Goal: Task Accomplishment & Management: Manage account settings

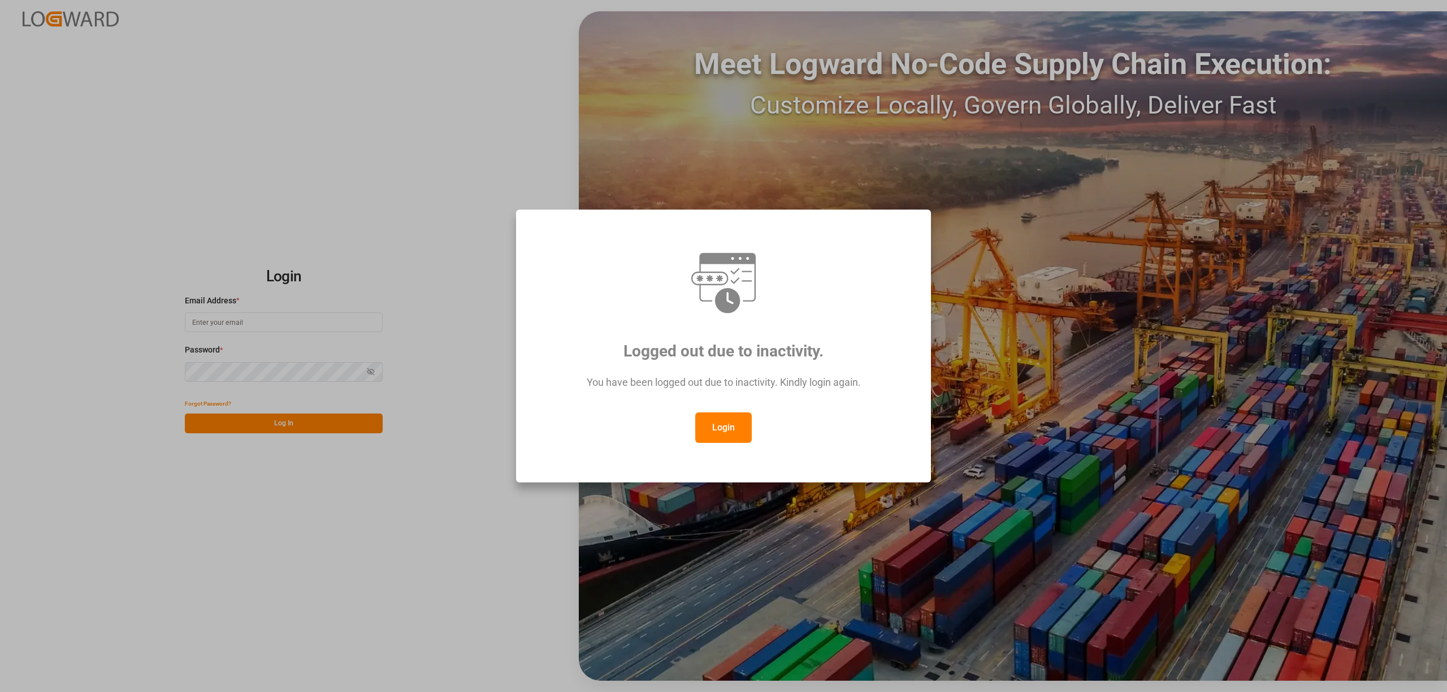
click at [734, 434] on button "Login" at bounding box center [723, 428] width 57 height 31
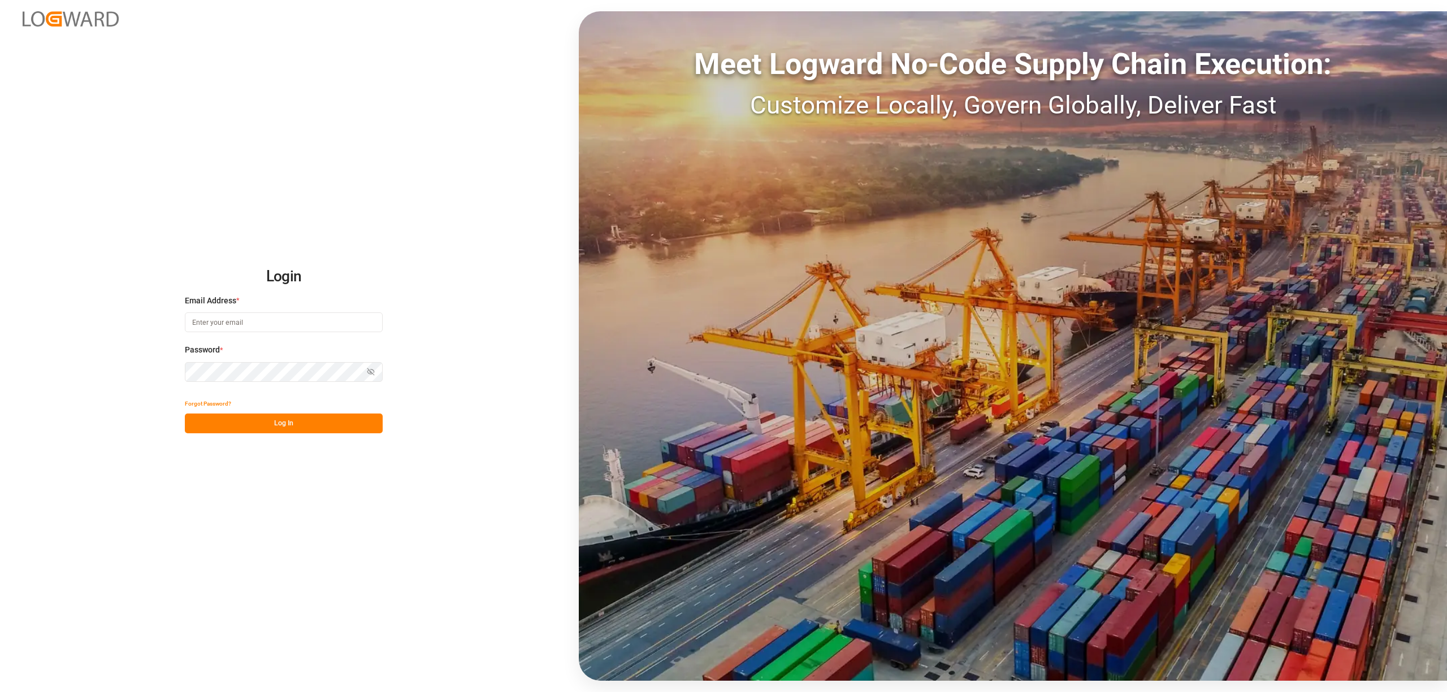
click at [186, 318] on input at bounding box center [284, 323] width 198 height 20
type input "[PERSON_NAME][EMAIL_ADDRESS][PERSON_NAME][DOMAIN_NAME]"
click at [285, 426] on button "Log In" at bounding box center [284, 424] width 198 height 20
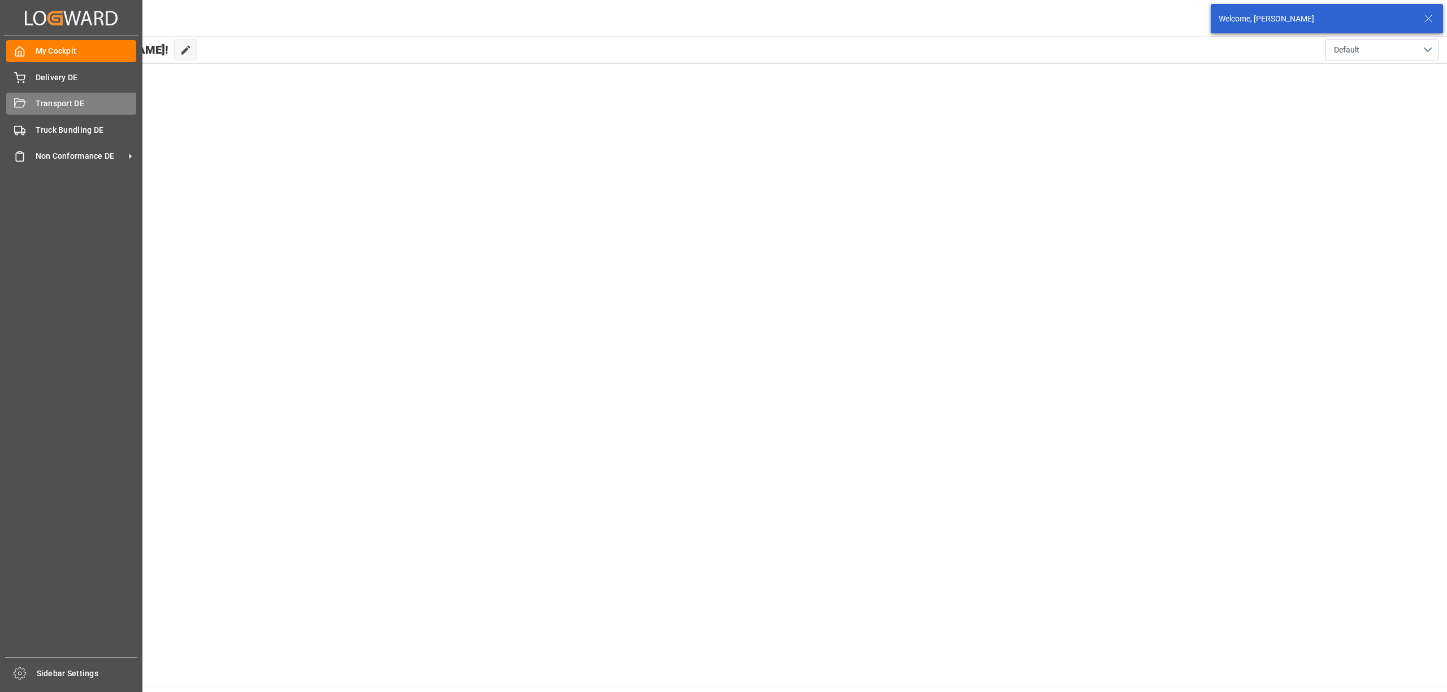
click at [40, 105] on span "Transport DE" at bounding box center [86, 104] width 101 height 12
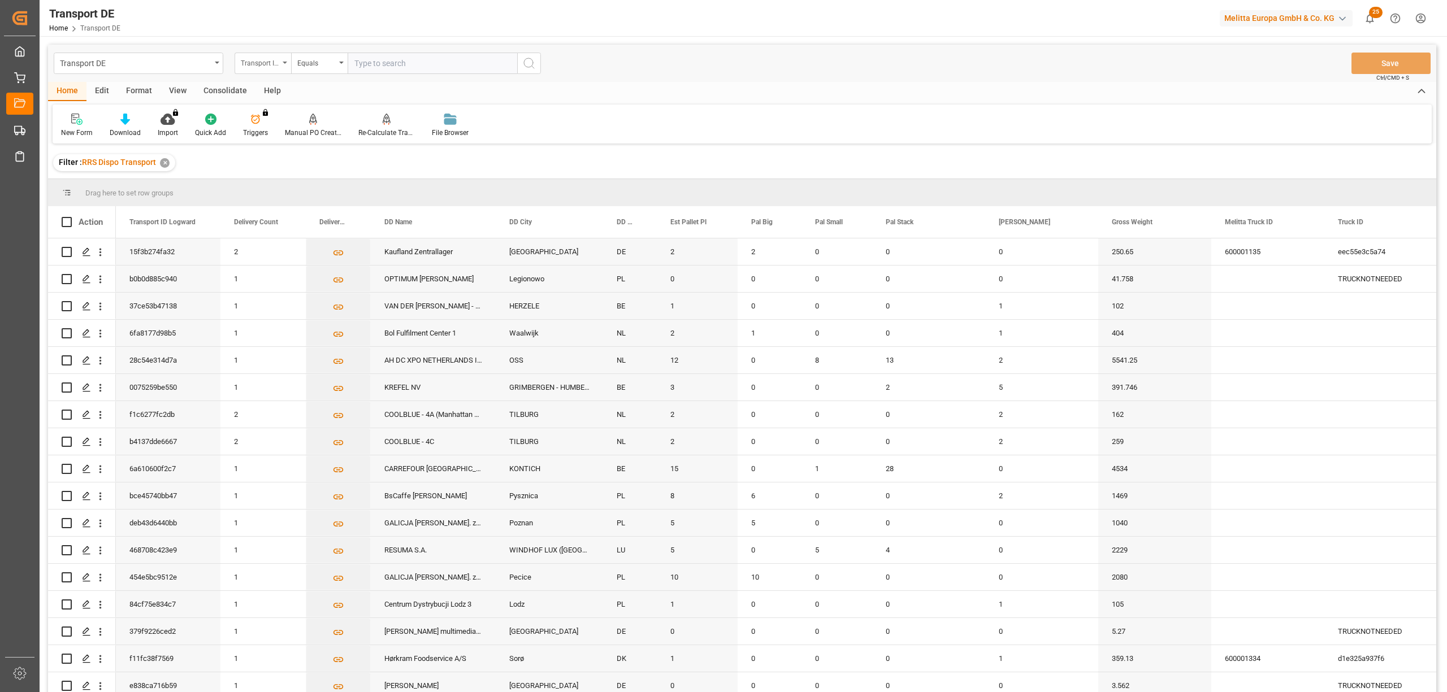
click at [244, 64] on div "Transport ID Logward" at bounding box center [260, 61] width 38 height 13
type input "route"
click at [268, 119] on div "Route" at bounding box center [319, 115] width 168 height 24
click at [306, 61] on div "Equals" at bounding box center [316, 61] width 38 height 13
click at [315, 193] on div "Starts with" at bounding box center [376, 187] width 168 height 24
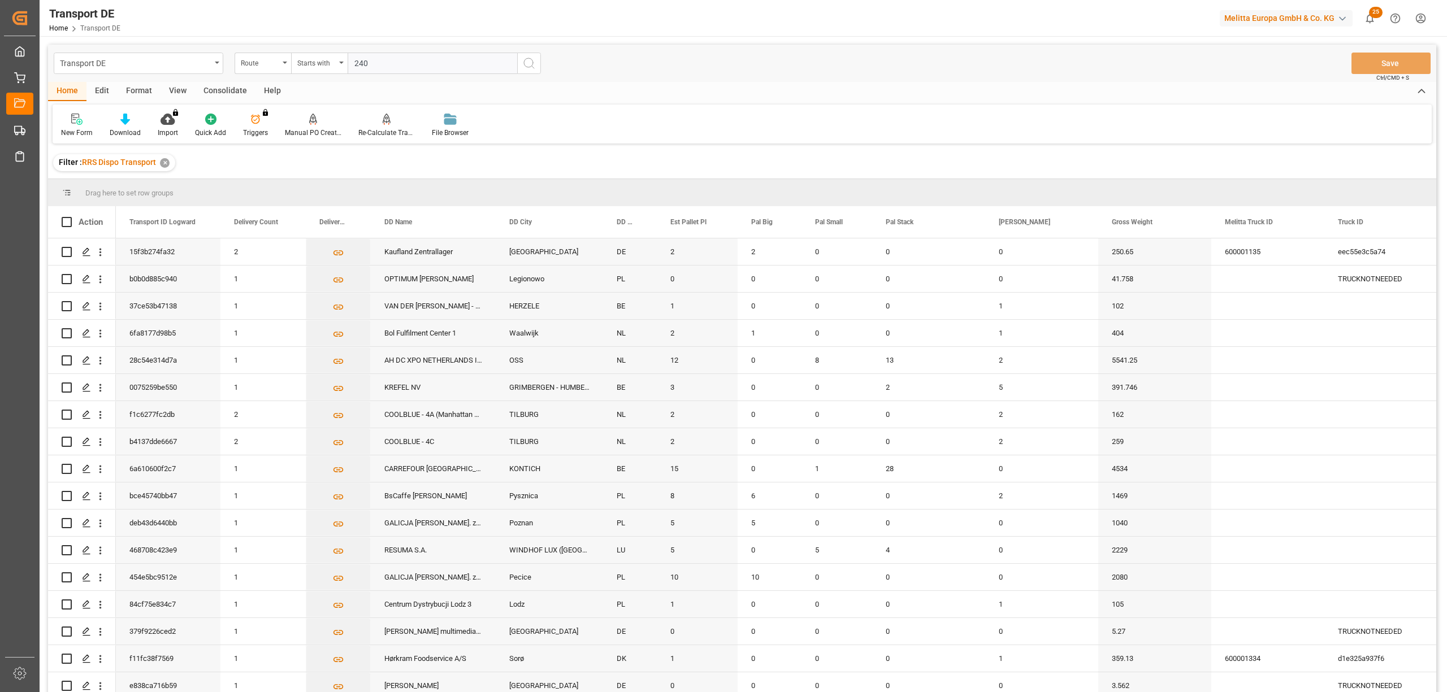
type input "240"
click at [528, 62] on icon "search button" at bounding box center [529, 64] width 14 height 14
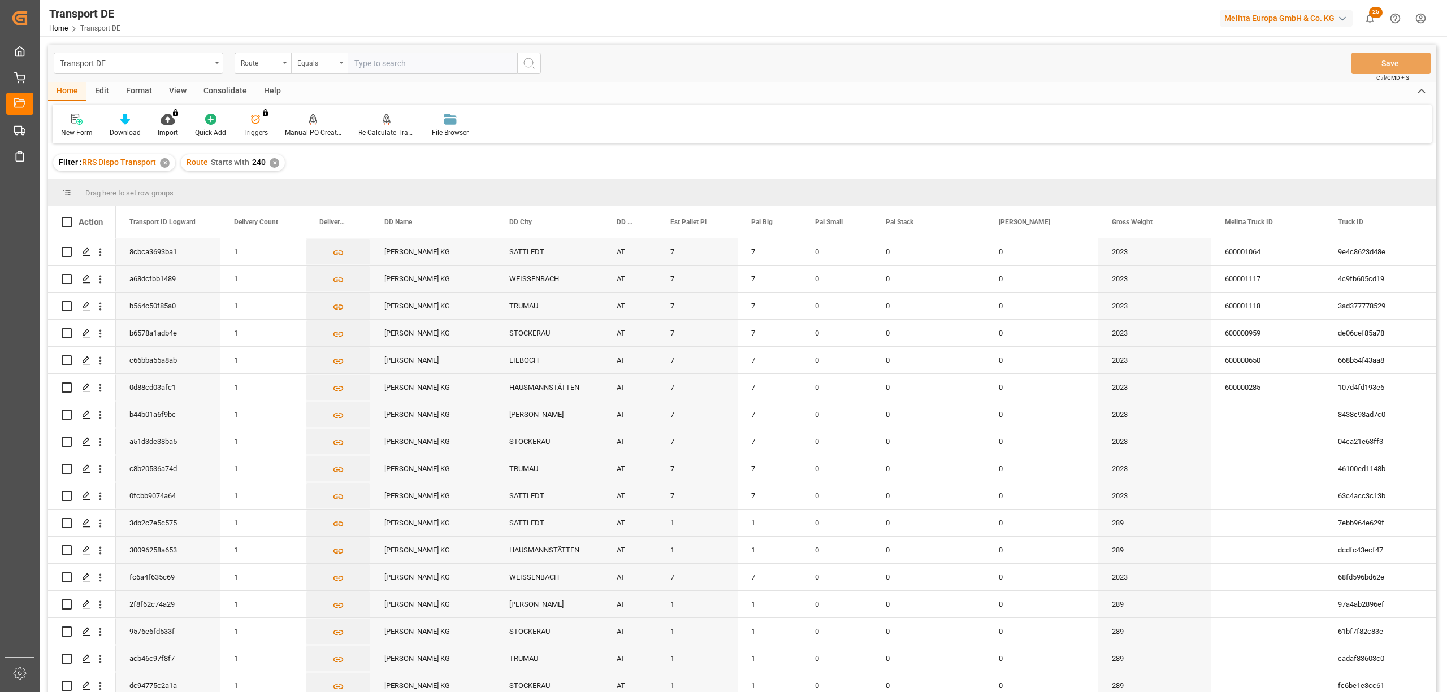
click at [313, 68] on div "Equals" at bounding box center [319, 63] width 57 height 21
click at [321, 187] on div "Starts with" at bounding box center [376, 187] width 168 height 24
type input "270"
click at [529, 59] on icon "search button" at bounding box center [529, 64] width 14 height 14
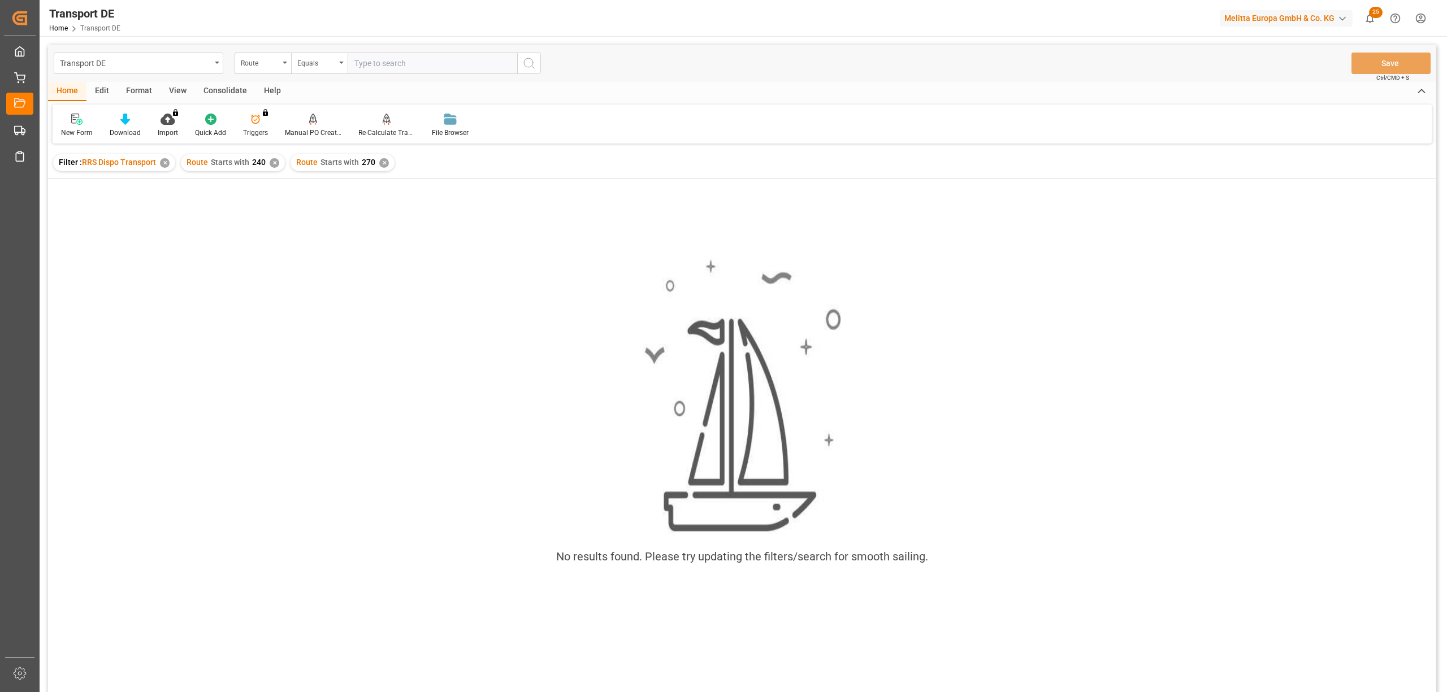
click at [272, 166] on div "✕" at bounding box center [275, 163] width 10 height 10
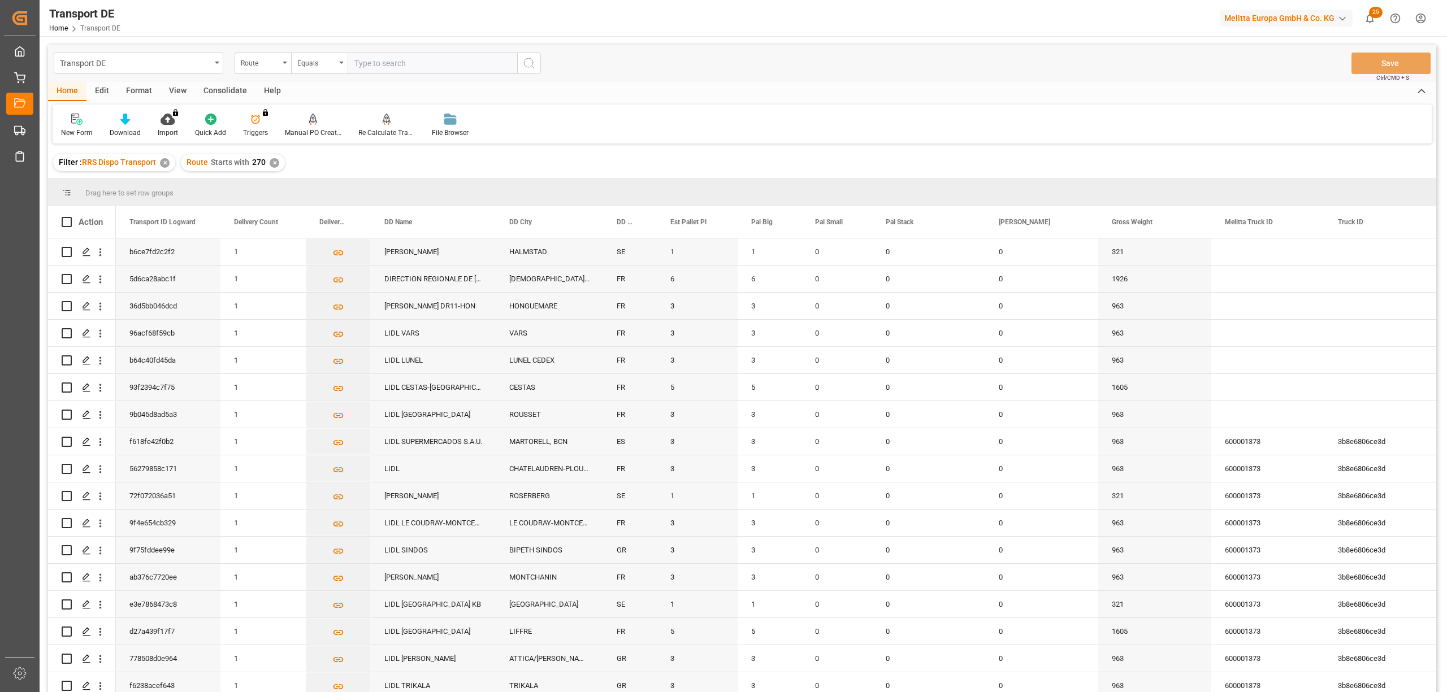
click at [220, 92] on div "Consolidate" at bounding box center [225, 91] width 60 height 19
click at [89, 122] on icon at bounding box center [89, 120] width 10 height 10
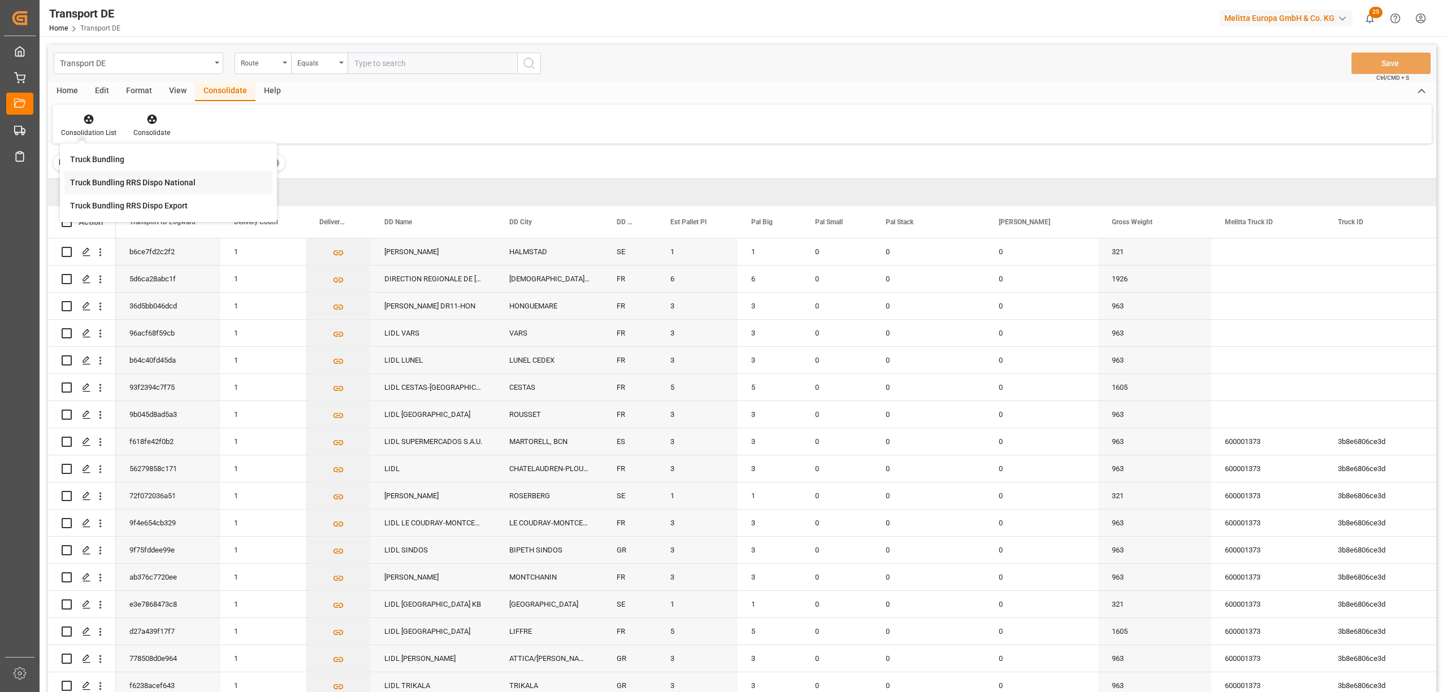
click at [106, 188] on div "Transport DE Route Equals Save Ctrl/CMD + S Home Edit Format View Consolidate H…" at bounding box center [742, 384] width 1388 height 678
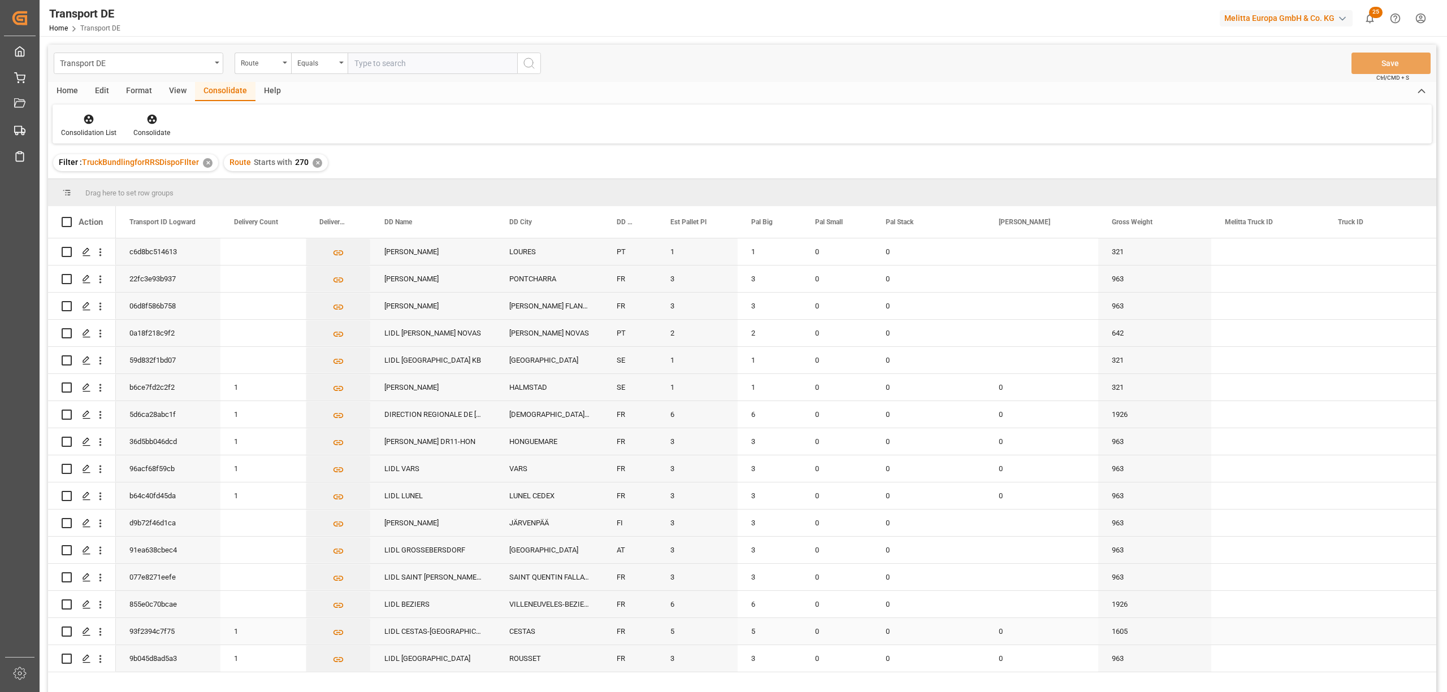
scroll to position [167, 0]
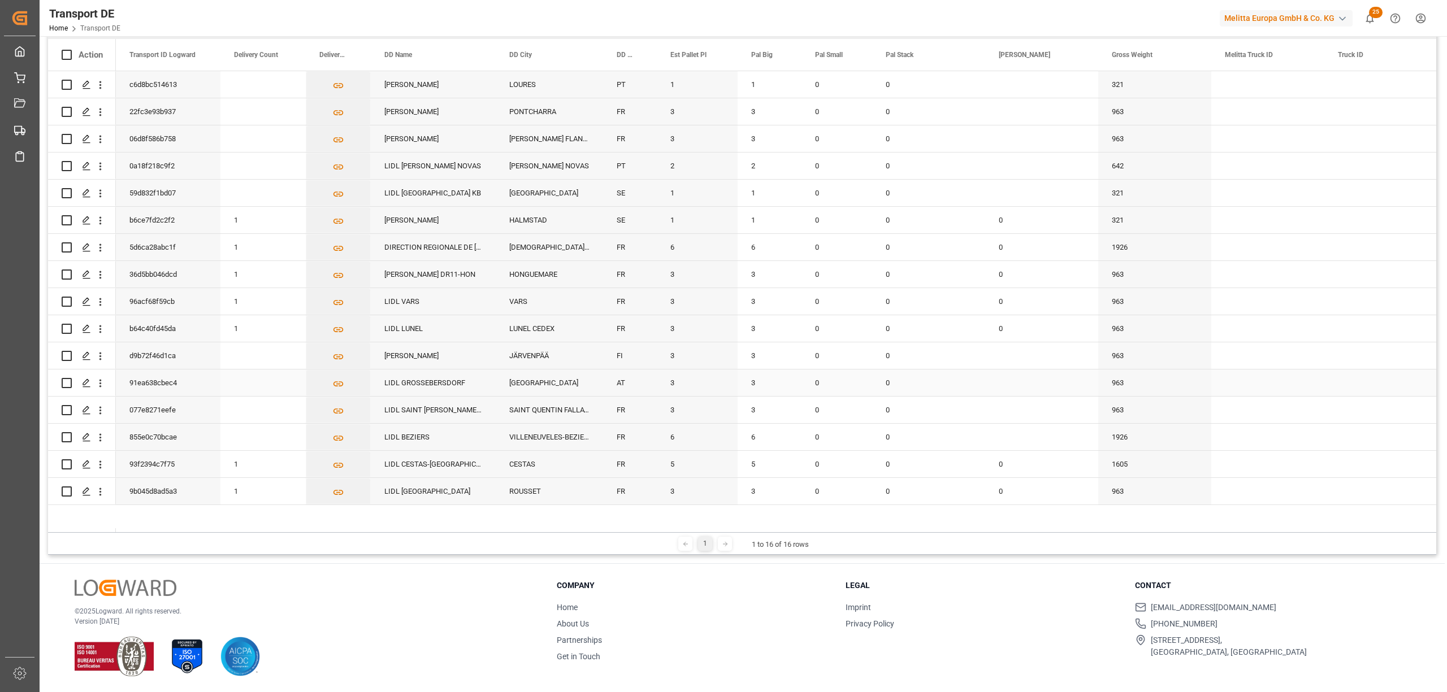
click at [66, 383] on input "Press Space to toggle row selection (unchecked)" at bounding box center [67, 383] width 10 height 10
checkbox input "true"
click at [63, 300] on input "Press Space to toggle row selection (unchecked)" at bounding box center [67, 302] width 10 height 10
checkbox input "true"
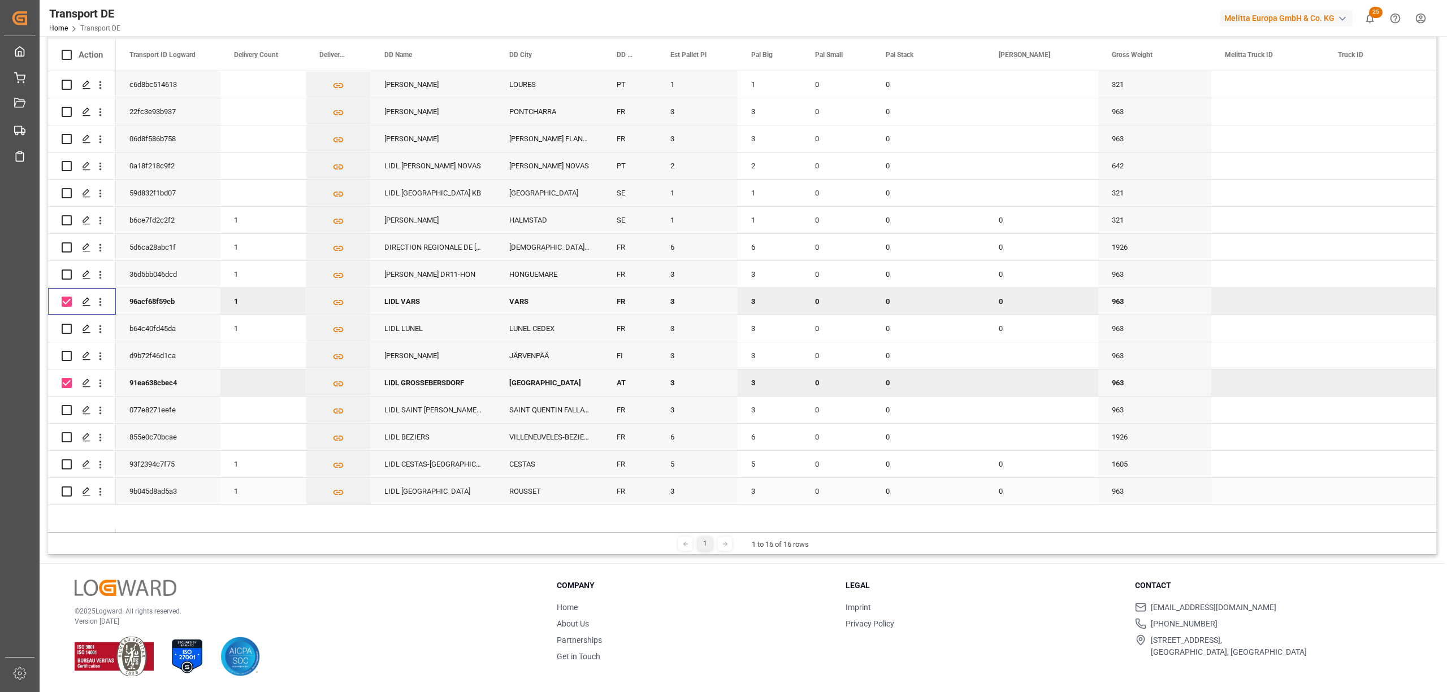
click at [62, 490] on input "Press Space to toggle row selection (unchecked)" at bounding box center [67, 492] width 10 height 10
checkbox input "true"
click at [64, 464] on input "Press Space to toggle row selection (unchecked)" at bounding box center [67, 465] width 10 height 10
checkbox input "true"
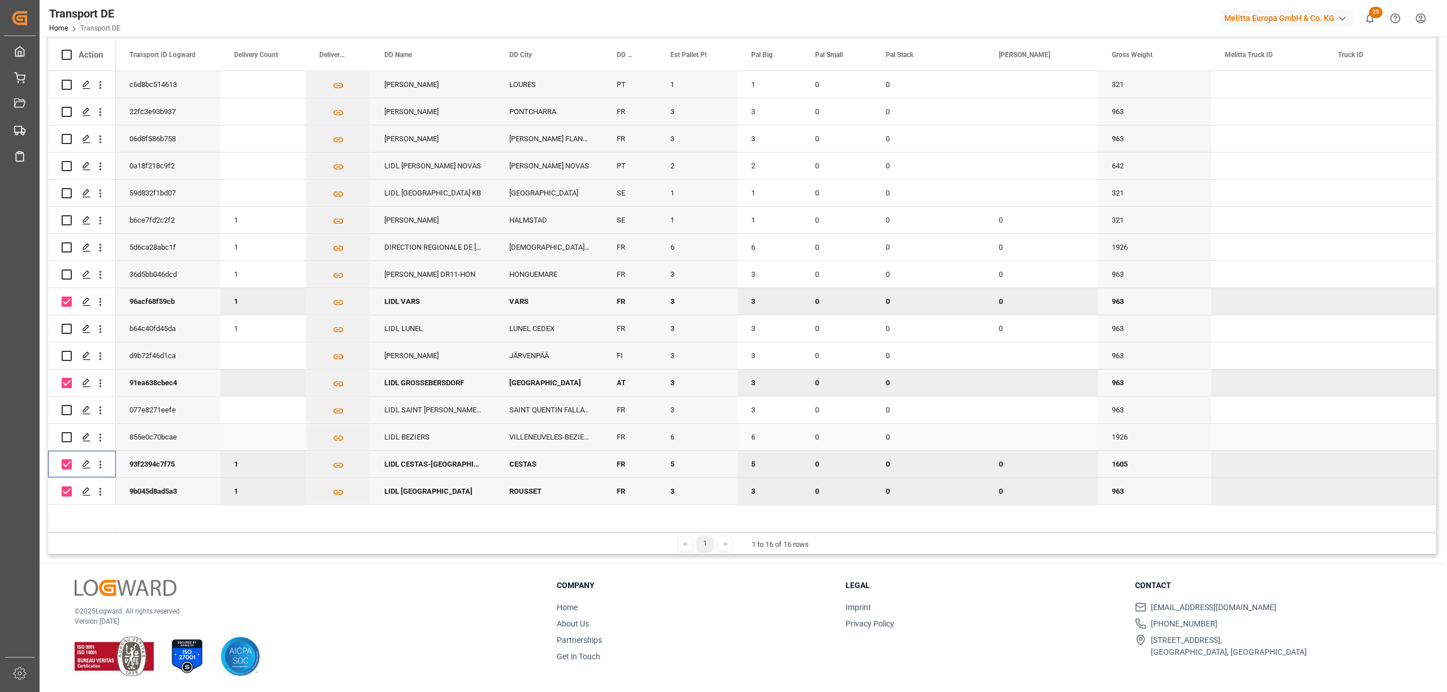
click at [68, 436] on input "Press Space to toggle row selection (unchecked)" at bounding box center [67, 437] width 10 height 10
checkbox input "true"
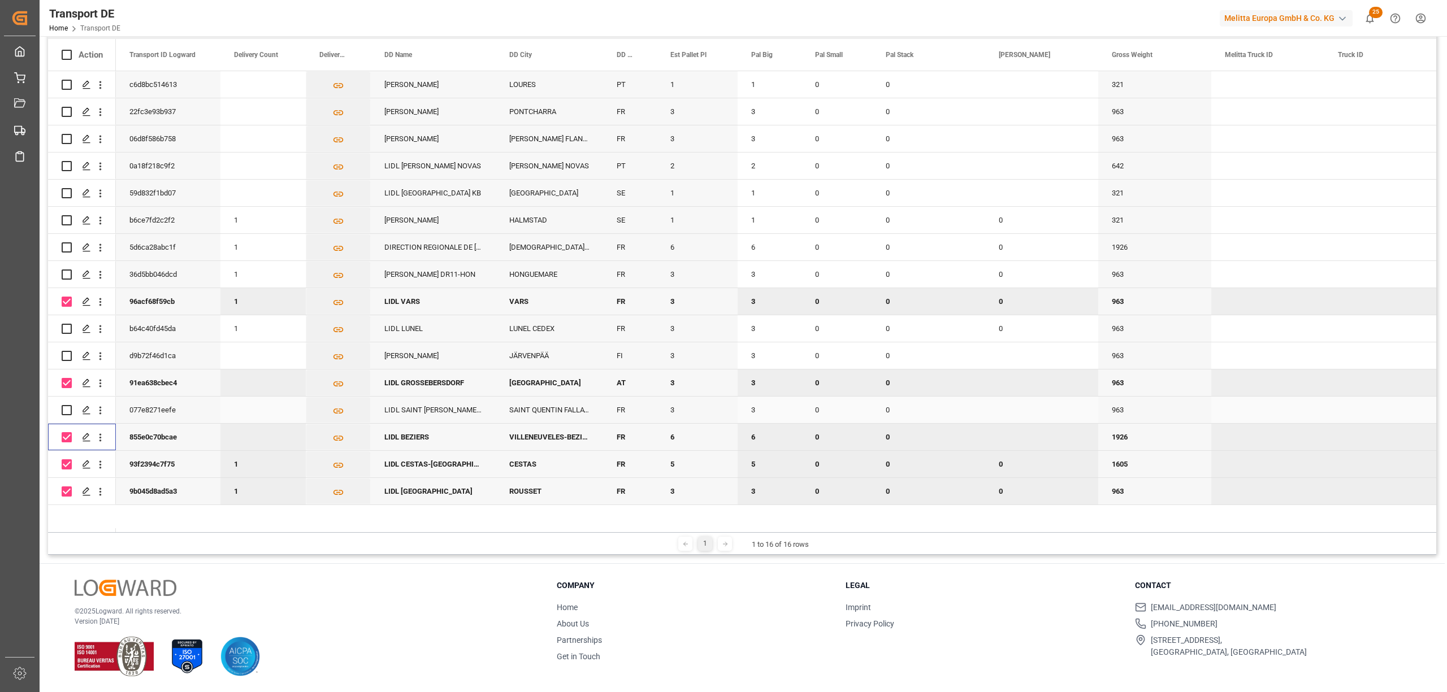
click at [66, 410] on input "Press Space to toggle row selection (unchecked)" at bounding box center [67, 410] width 10 height 10
checkbox input "true"
click at [66, 248] on input "Press Space to toggle row selection (unchecked)" at bounding box center [67, 248] width 10 height 10
checkbox input "true"
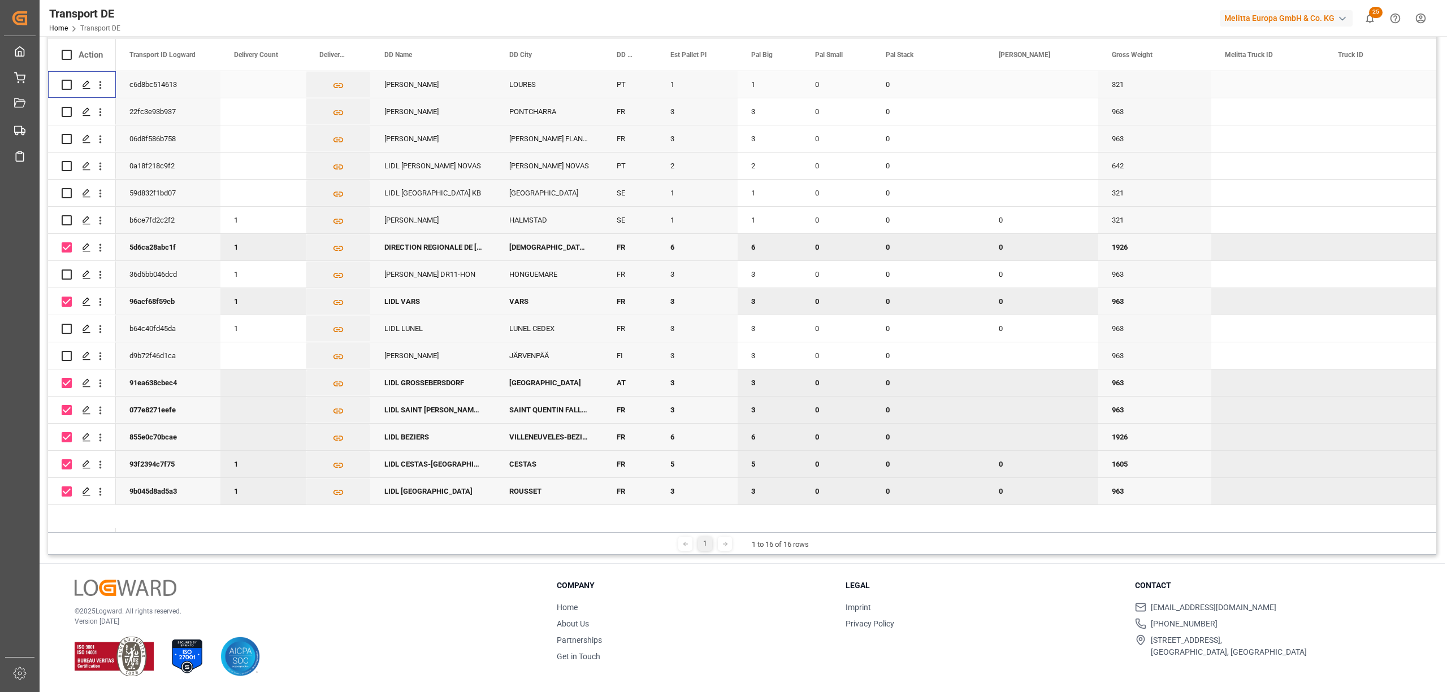
click at [66, 81] on input "Press Space to toggle row selection (unchecked)" at bounding box center [67, 85] width 10 height 10
checkbox input "true"
click at [67, 138] on input "Press Space to toggle row selection (unchecked)" at bounding box center [67, 139] width 10 height 10
checkbox input "true"
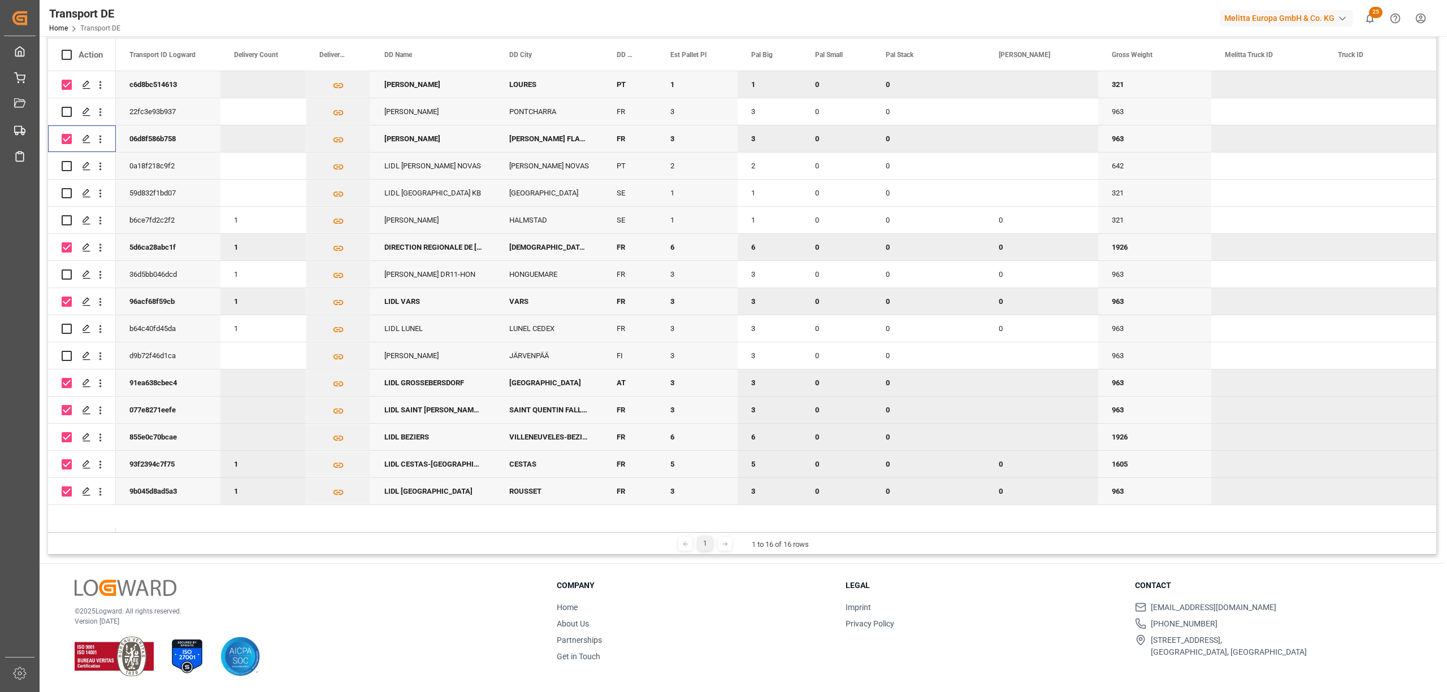
scroll to position [0, 0]
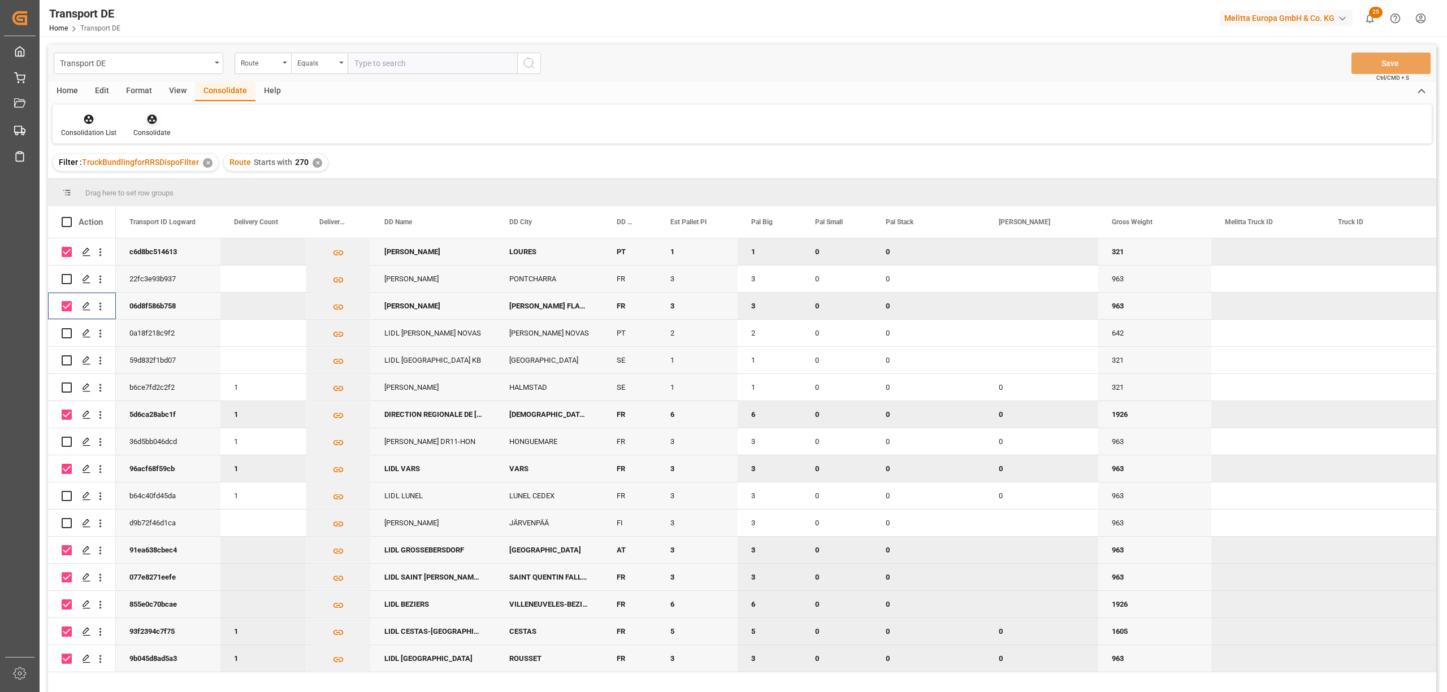
click at [150, 120] on icon at bounding box center [152, 120] width 10 height 10
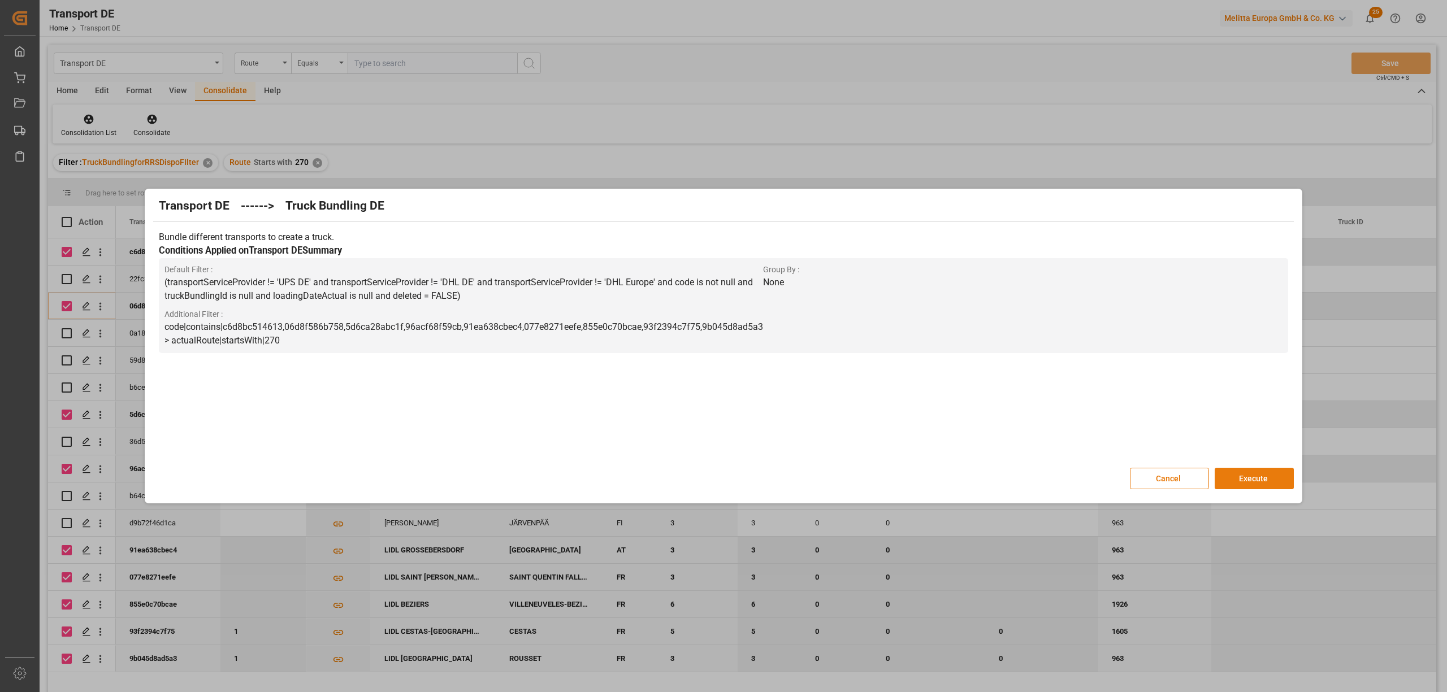
click at [1252, 482] on button "Execute" at bounding box center [1254, 478] width 79 height 21
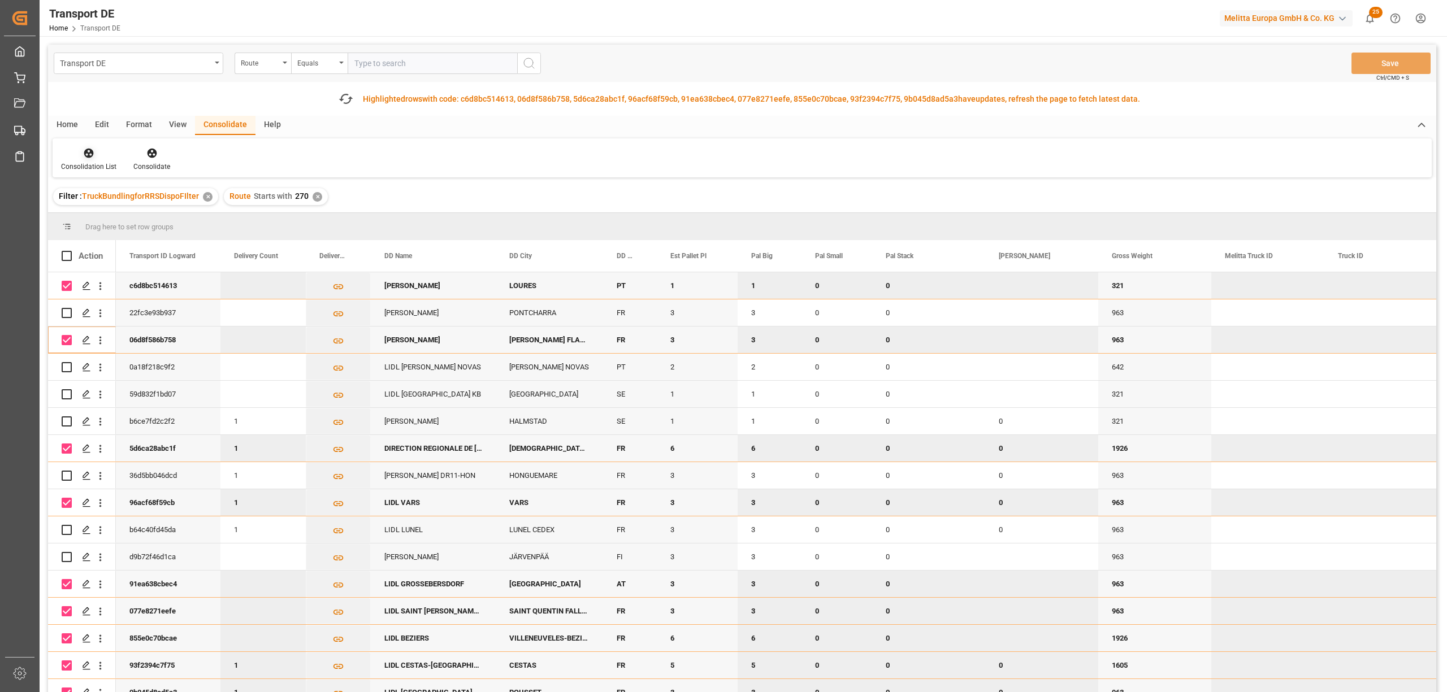
click at [84, 159] on div "Consolidation List" at bounding box center [89, 159] width 72 height 25
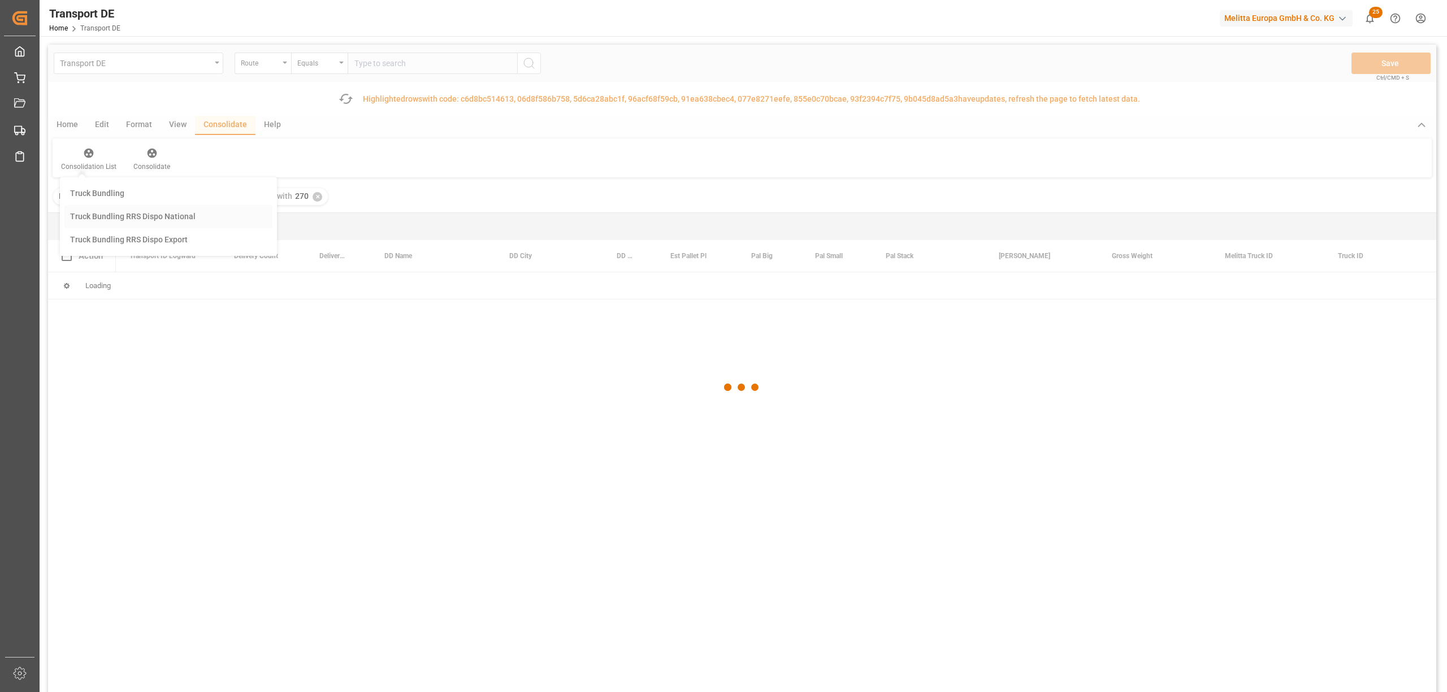
click at [125, 220] on div "Transport DE Route Equals Save Ctrl/CMD + S Fetch latest updates Highlighted ro…" at bounding box center [742, 401] width 1388 height 712
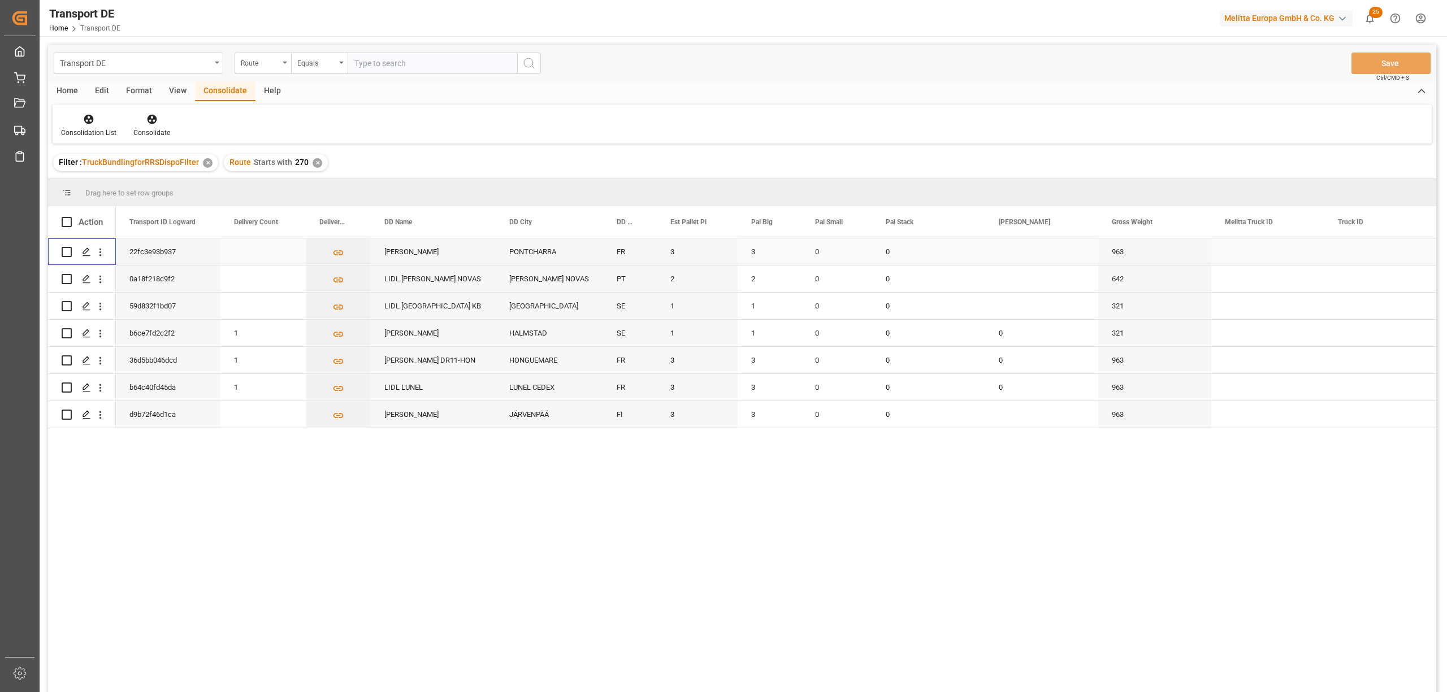
click at [64, 252] on input "Press Space to toggle row selection (unchecked)" at bounding box center [67, 252] width 10 height 10
checkbox input "true"
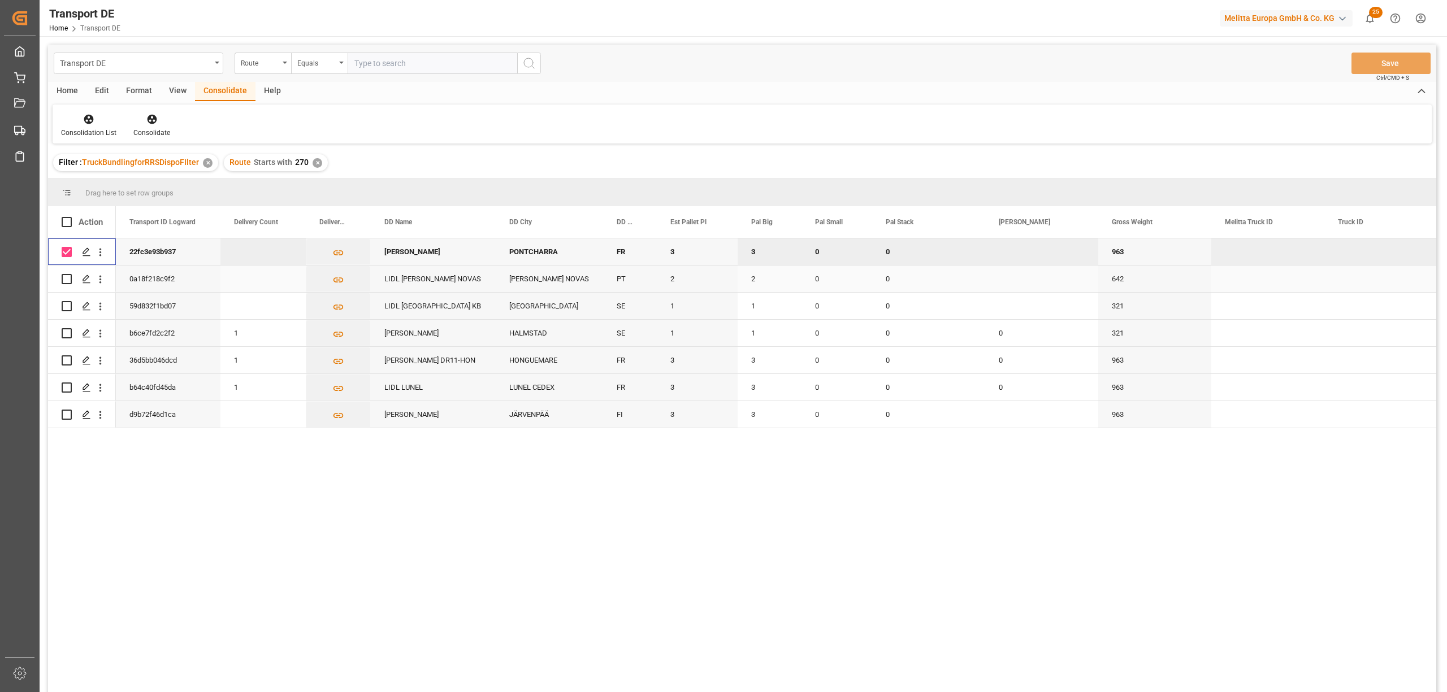
click at [64, 276] on input "Press Space to toggle row selection (unchecked)" at bounding box center [67, 279] width 10 height 10
checkbox input "true"
click at [66, 305] on input "Press Space to toggle row selection (unchecked)" at bounding box center [67, 306] width 10 height 10
checkbox input "true"
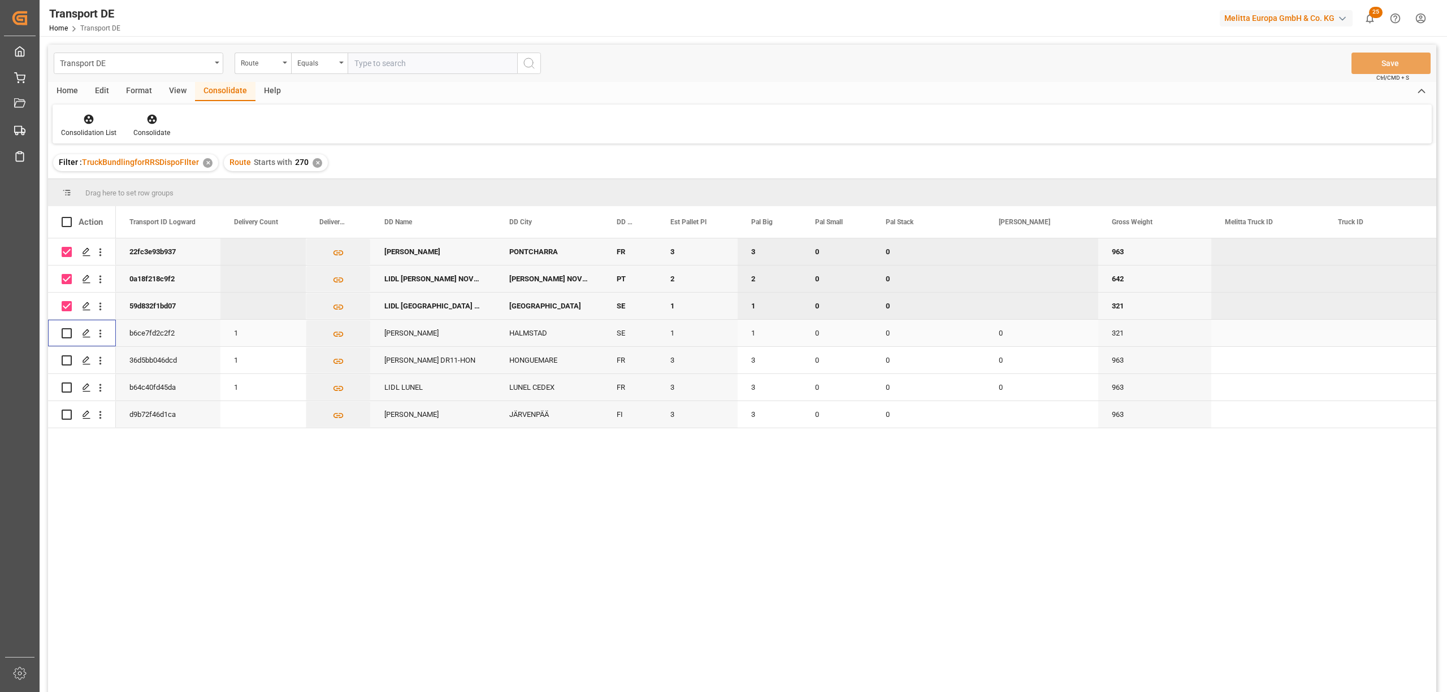
click at [66, 330] on input "Press Space to toggle row selection (unchecked)" at bounding box center [67, 333] width 10 height 10
checkbox input "true"
click at [68, 357] on input "Press Space to toggle row selection (unchecked)" at bounding box center [67, 361] width 10 height 10
checkbox input "true"
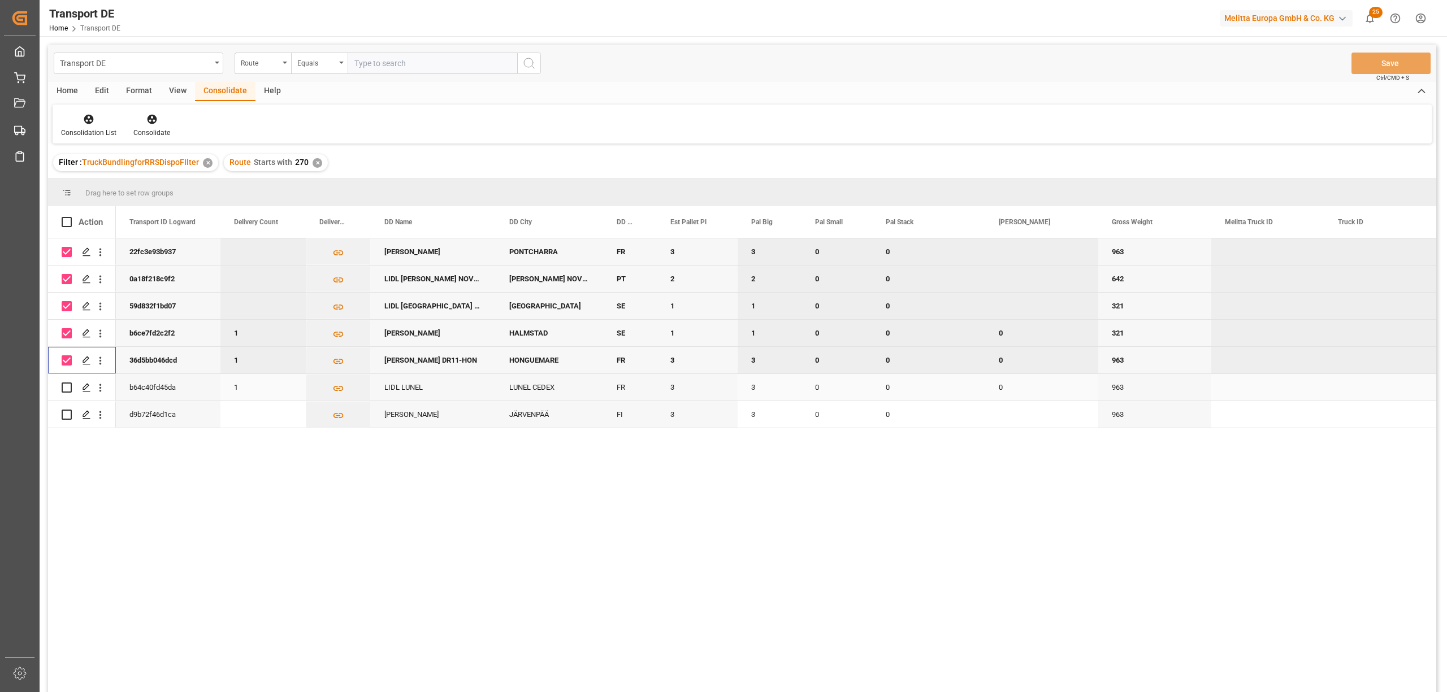
click at [66, 387] on input "Press Space to toggle row selection (unchecked)" at bounding box center [67, 388] width 10 height 10
checkbox input "true"
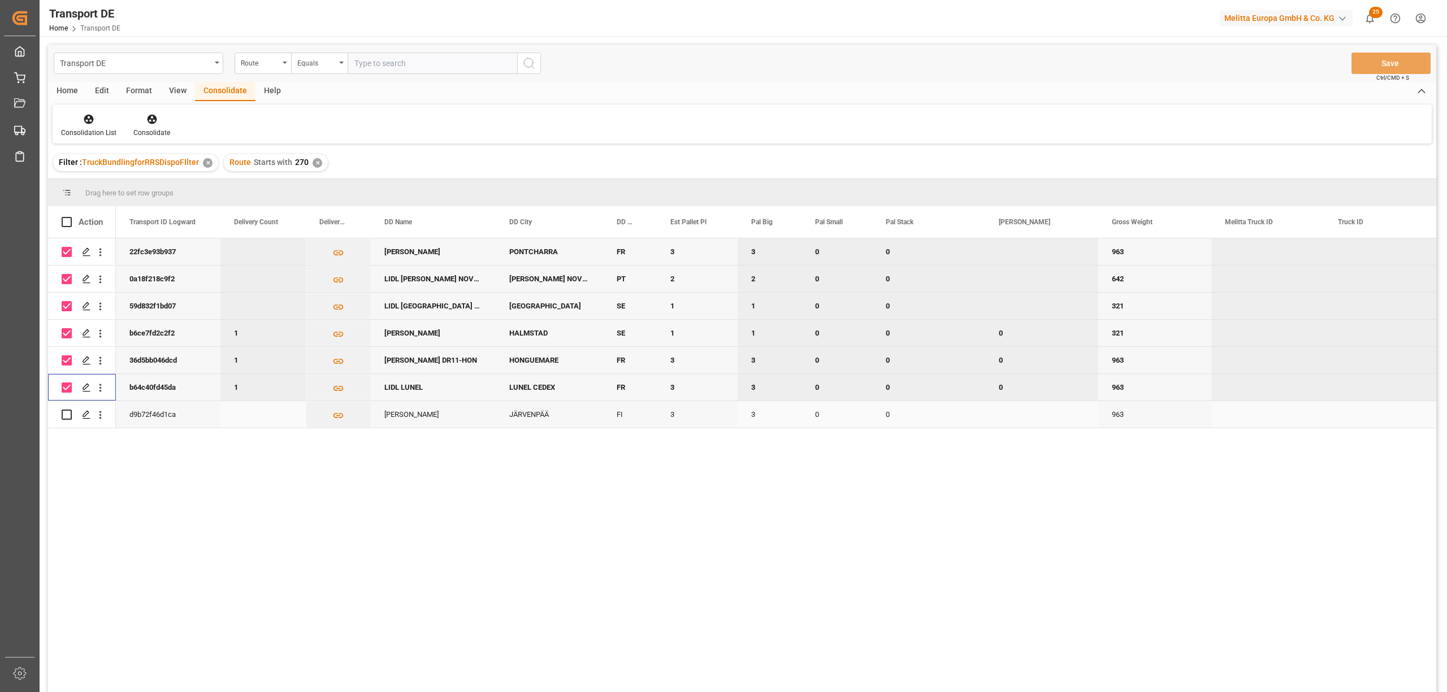
click at [68, 414] on input "Press Space to toggle row selection (unchecked)" at bounding box center [67, 415] width 10 height 10
checkbox input "true"
click at [150, 120] on icon at bounding box center [152, 120] width 10 height 10
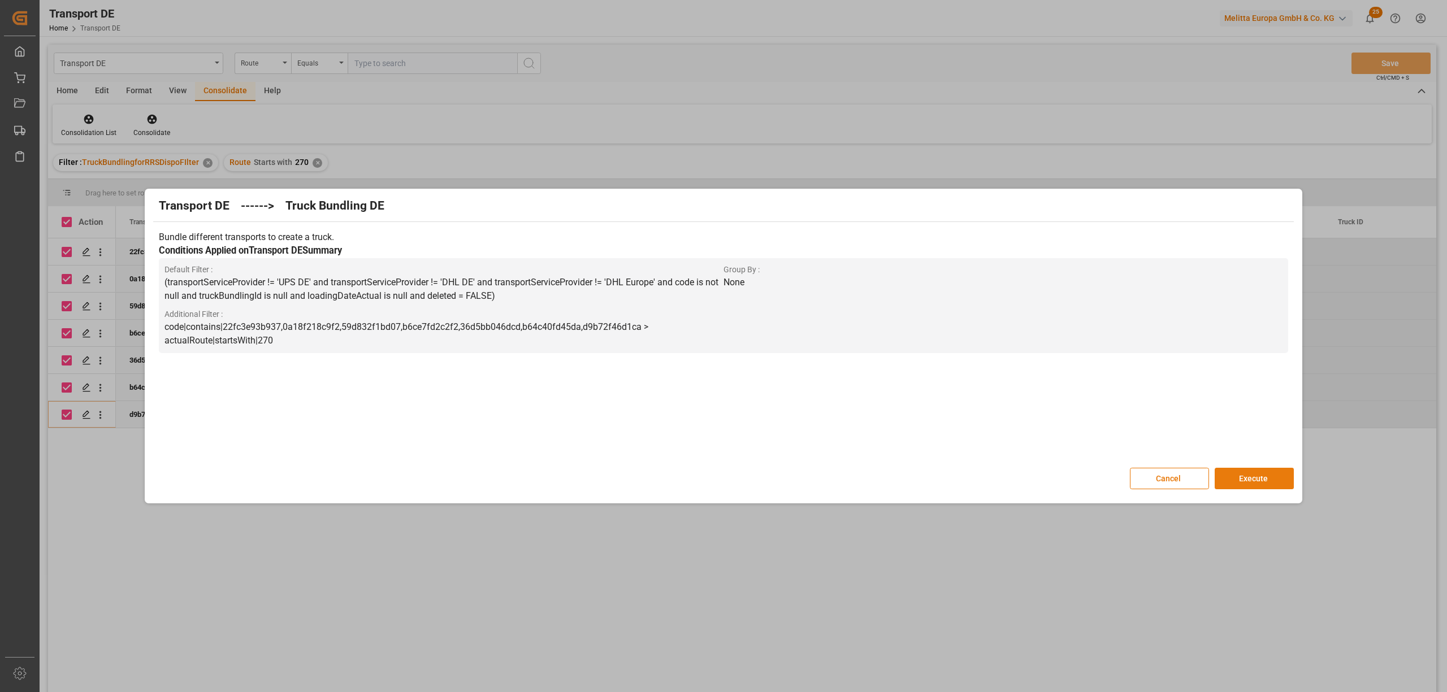
click at [1259, 478] on button "Execute" at bounding box center [1254, 478] width 79 height 21
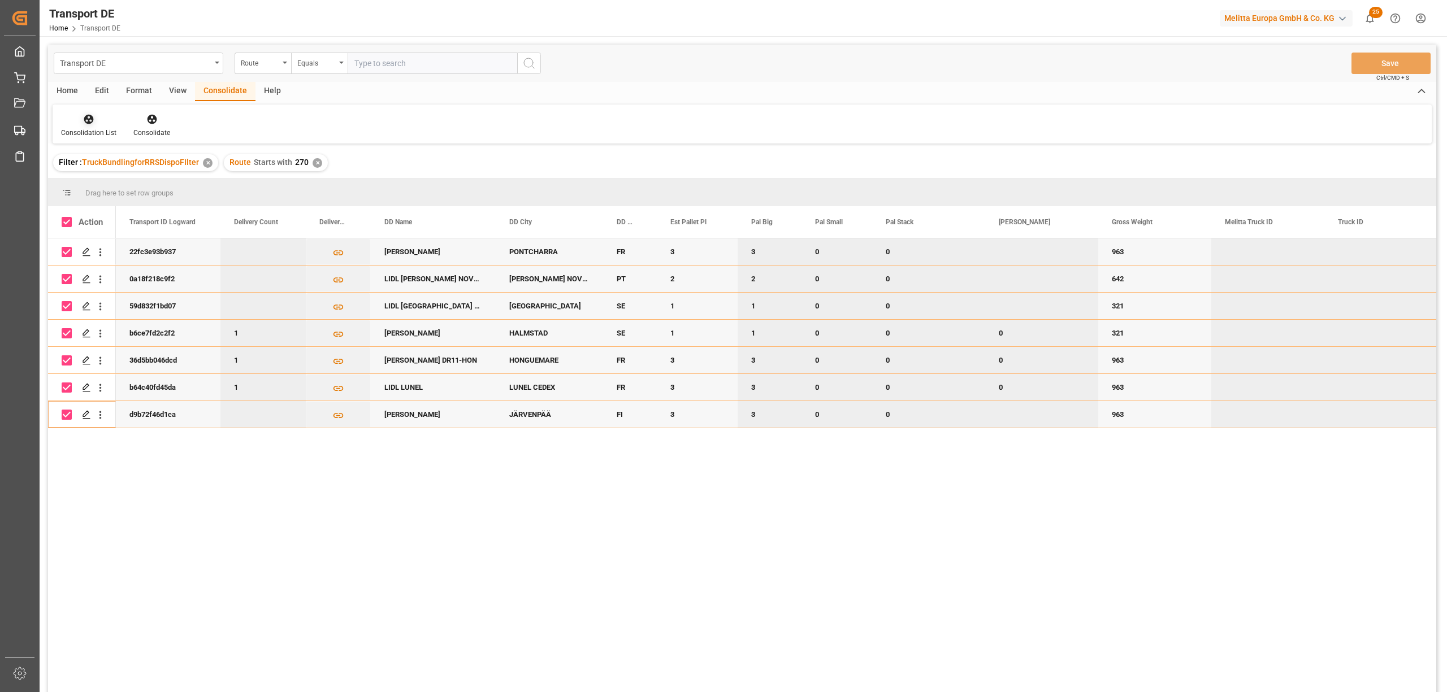
click at [96, 124] on div at bounding box center [88, 119] width 55 height 12
click at [158, 186] on div "Transport DE Route Equals Save Ctrl/CMD + S Home Edit Format View Consolidate H…" at bounding box center [742, 384] width 1388 height 678
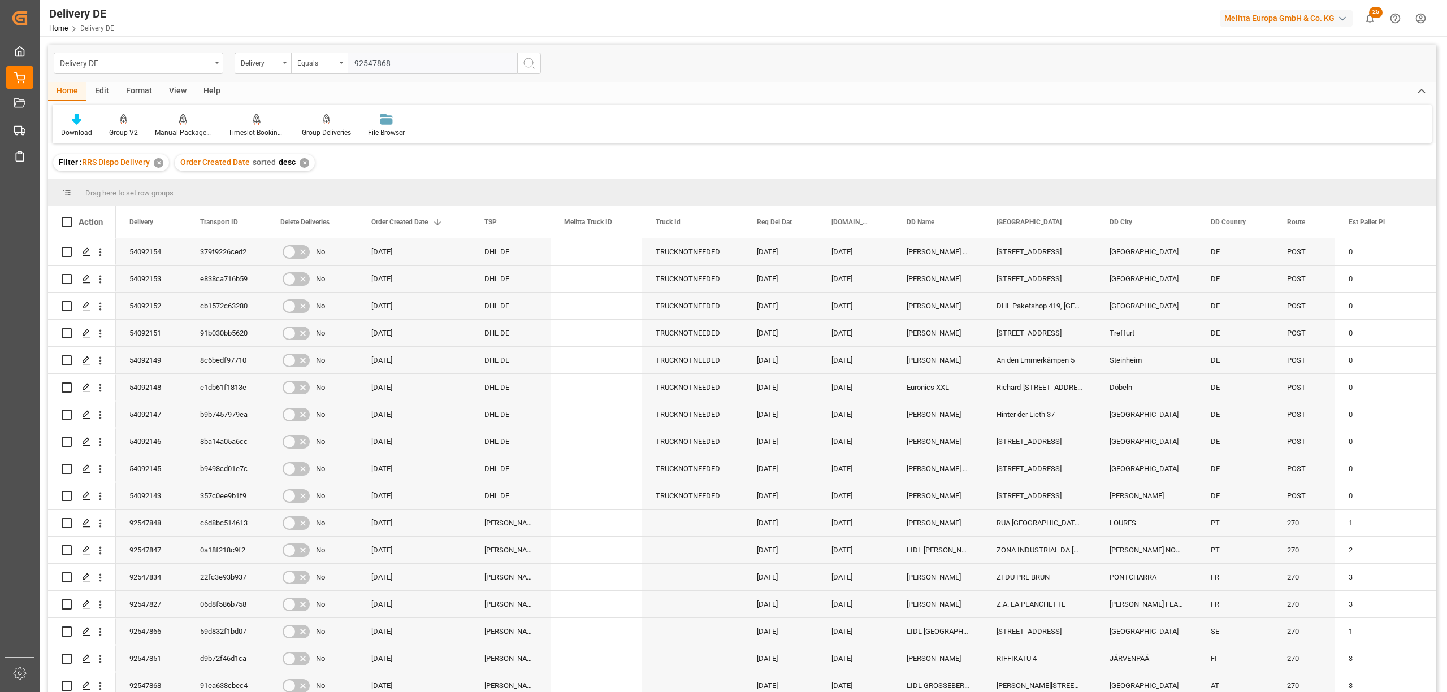
type input "92547868"
click at [536, 62] on button "search button" at bounding box center [529, 63] width 24 height 21
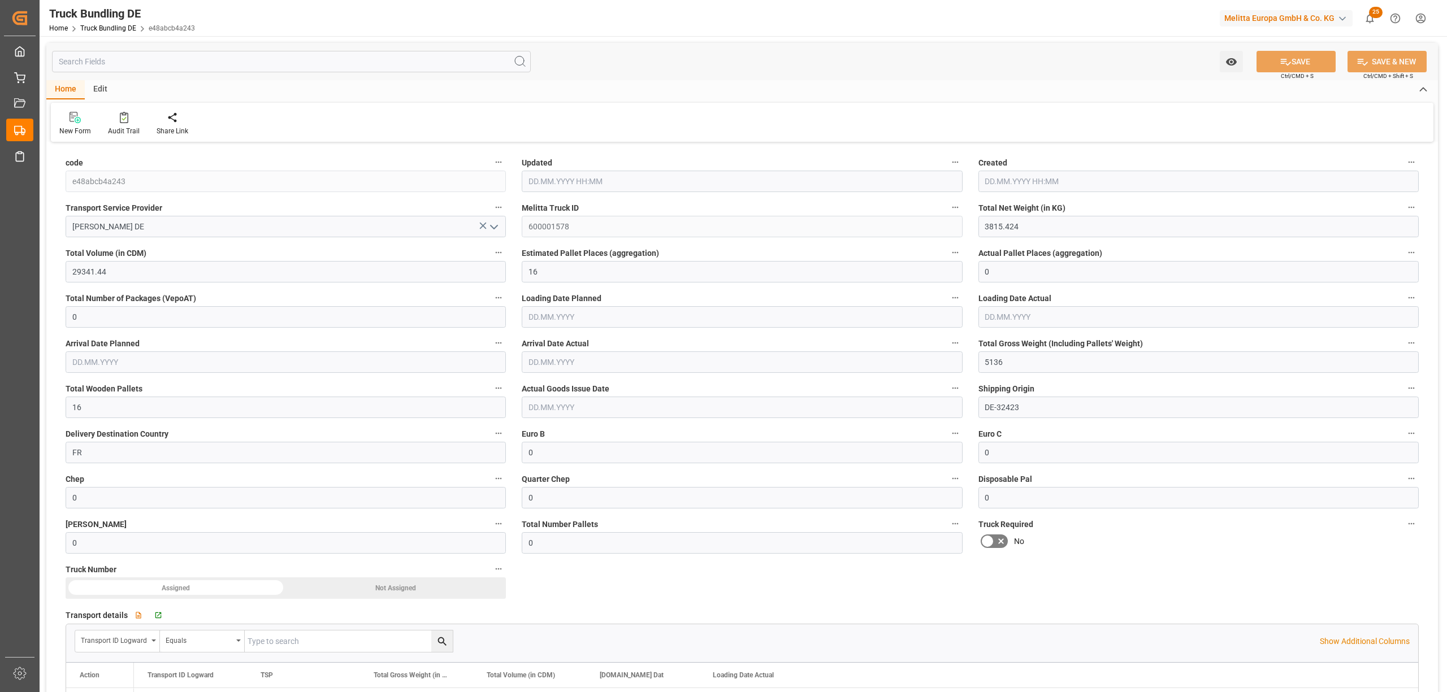
type input "3815.424"
type input "29341.44"
type input "16"
type input "0"
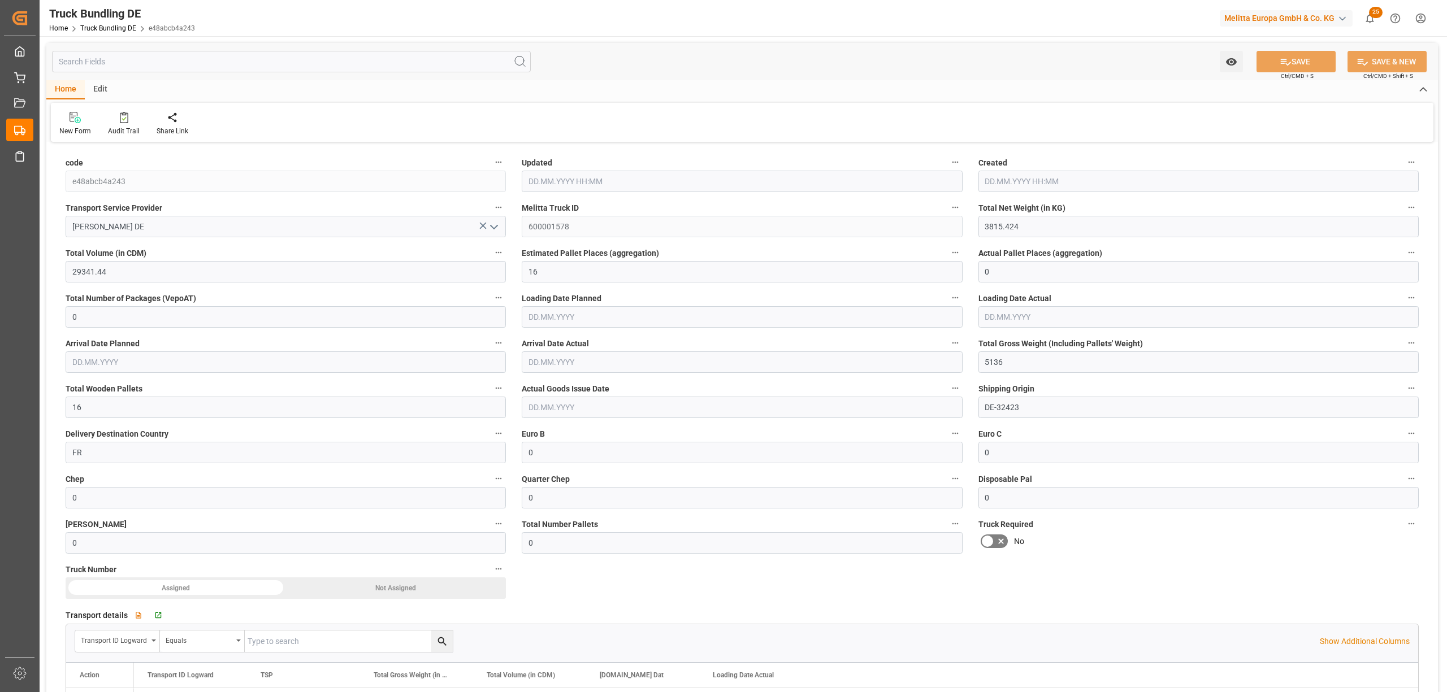
type input "5136"
type input "16"
type input "0"
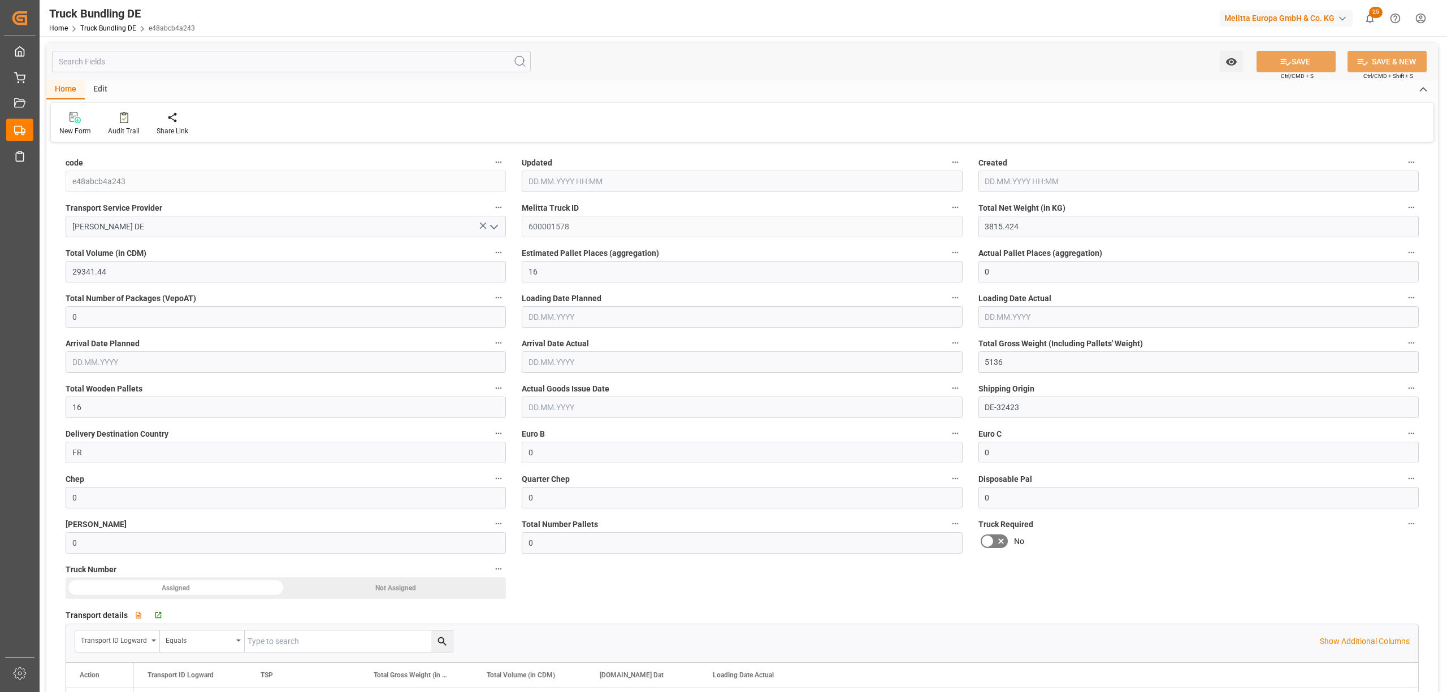
type input "0"
type input "11.08.2025 12:57"
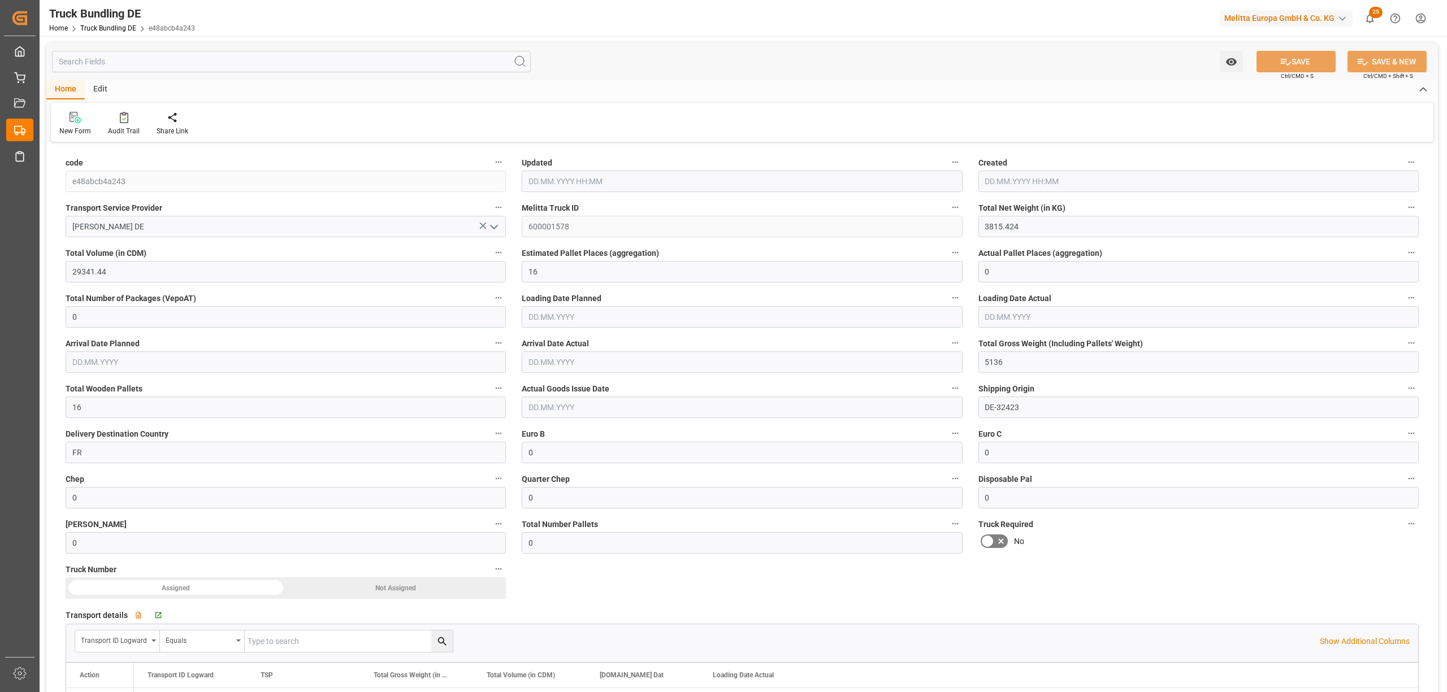
type input "11.08.2025 12:57"
type input "14.08.2025"
type input "18.08.2025"
type input "11.08.2025"
